Goal: Find specific page/section: Find specific page/section

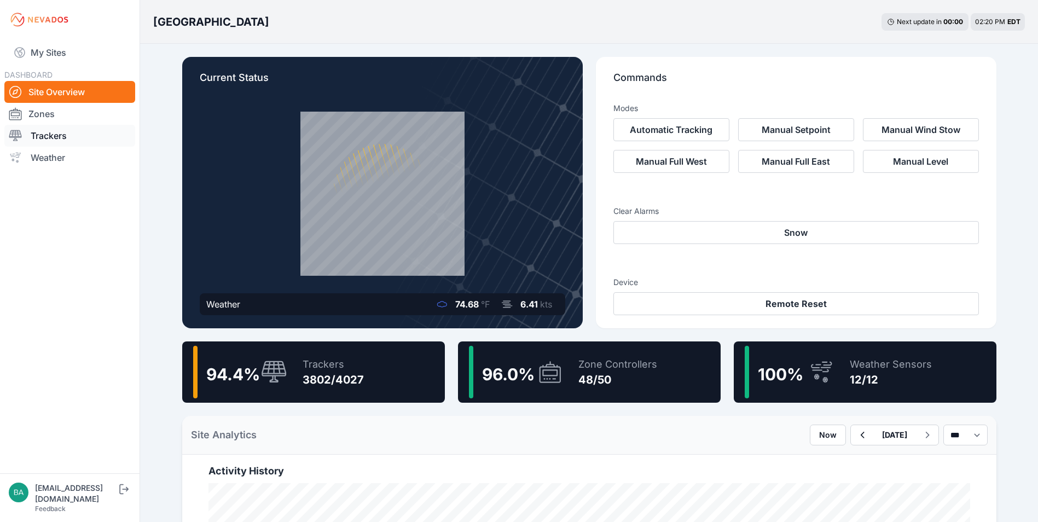
click at [57, 132] on link "Trackers" at bounding box center [69, 136] width 131 height 22
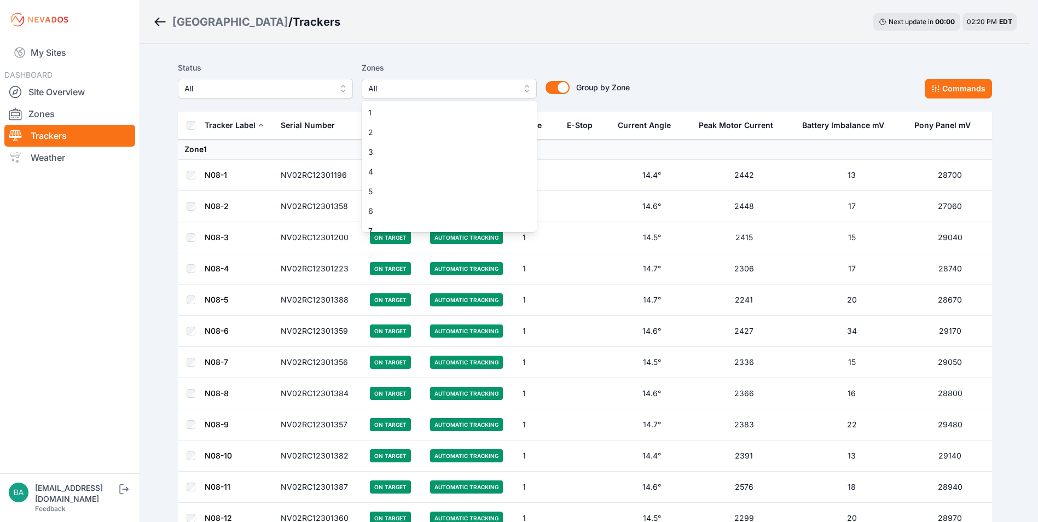
click at [531, 89] on button "All" at bounding box center [449, 89] width 175 height 20
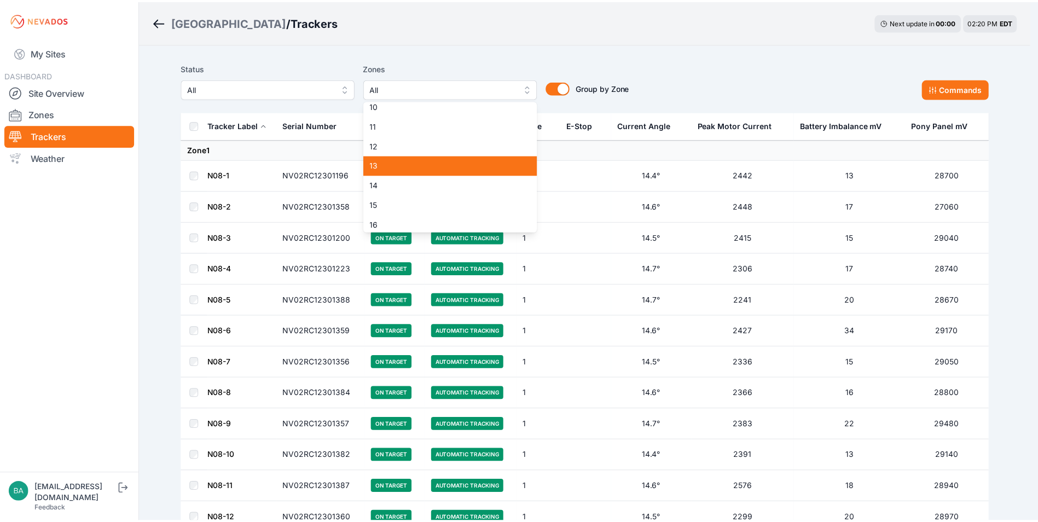
scroll to position [164, 0]
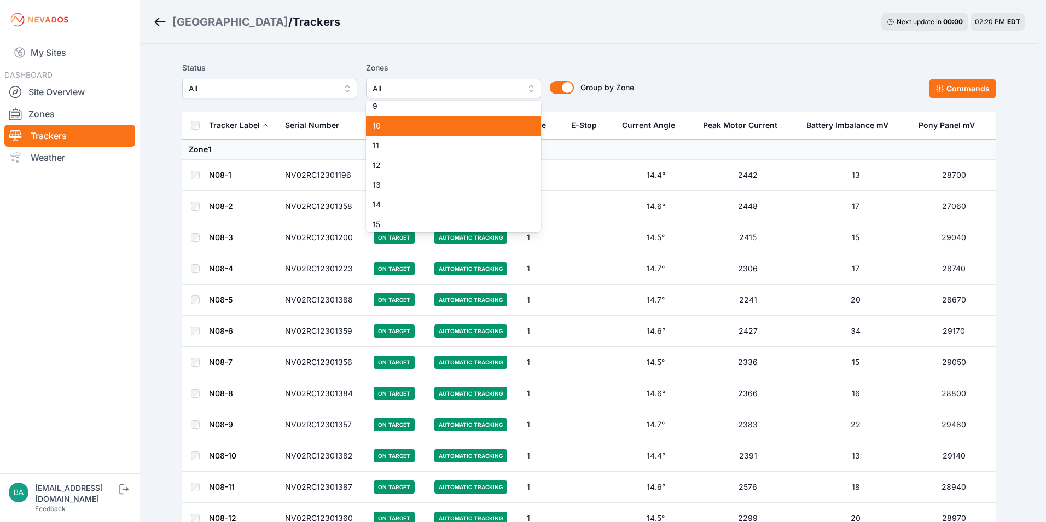
click at [401, 126] on span "10" at bounding box center [447, 125] width 149 height 11
click at [687, 60] on div "Status All Zones 10 1 2 3 4 5 6 7 8 9 10 11 12 13 14 15 16 17 18 19 20 21 22 23…" at bounding box center [589, 84] width 814 height 55
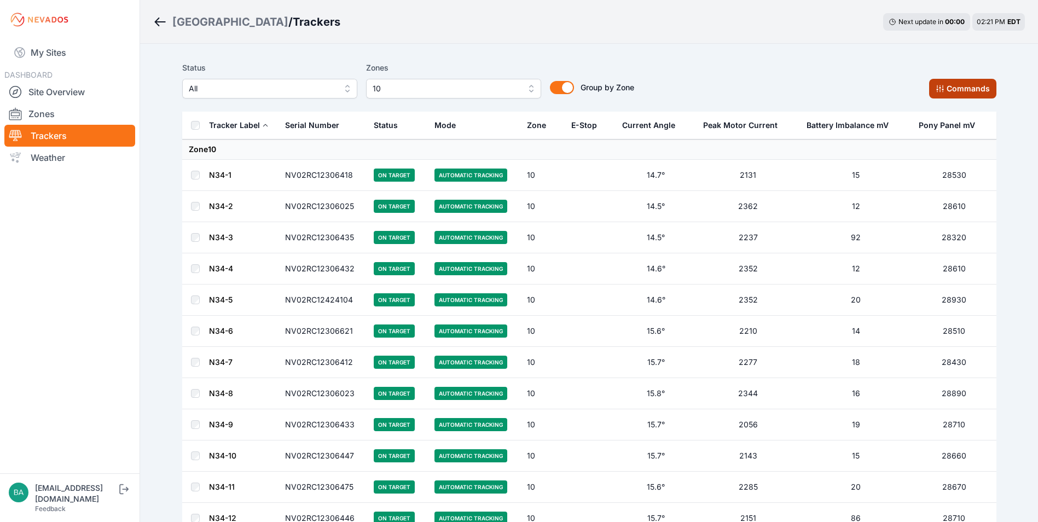
click at [953, 89] on button "Commands" at bounding box center [962, 89] width 67 height 20
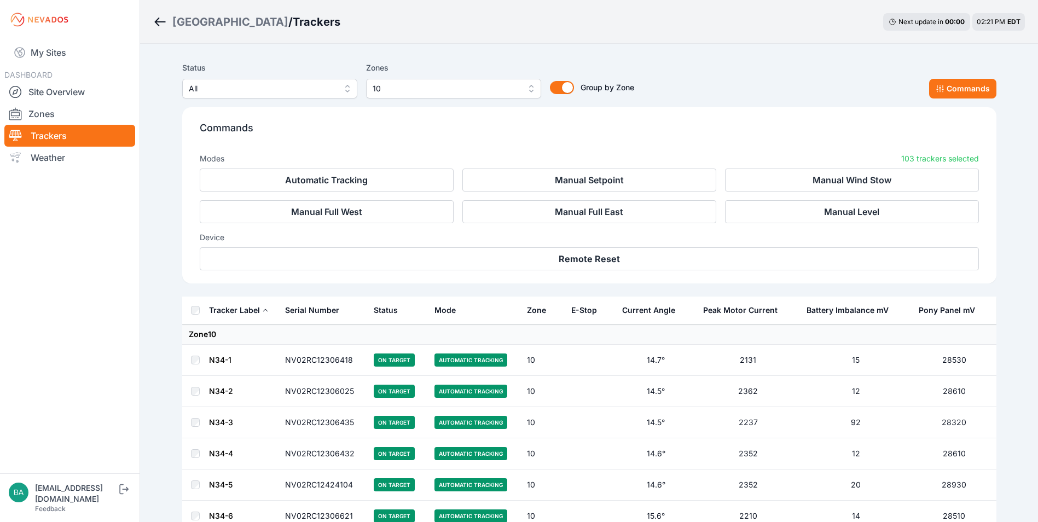
click at [159, 22] on icon "Breadcrumb" at bounding box center [160, 21] width 11 height 1
